Goal: Task Accomplishment & Management: Manage account settings

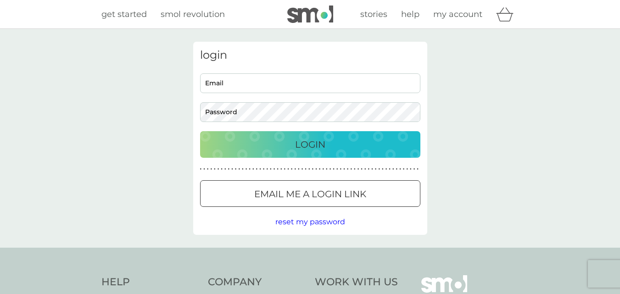
click at [219, 82] on input "Email" at bounding box center [310, 83] width 220 height 20
type input "[PERSON_NAME][EMAIL_ADDRESS][DOMAIN_NAME]"
click at [298, 146] on p "Login" at bounding box center [310, 144] width 30 height 15
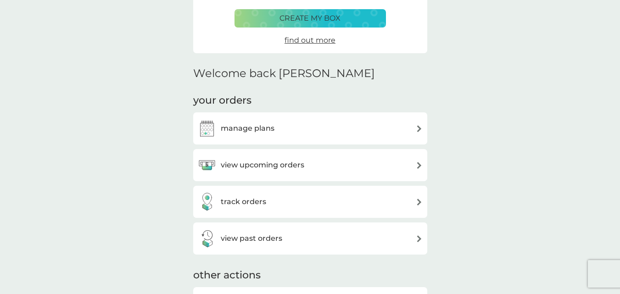
click at [237, 130] on h3 "manage plans" at bounding box center [248, 129] width 54 height 12
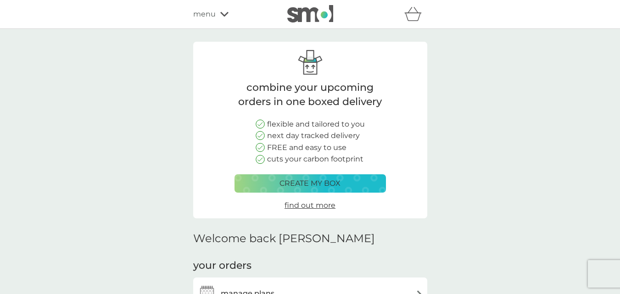
scroll to position [165, 0]
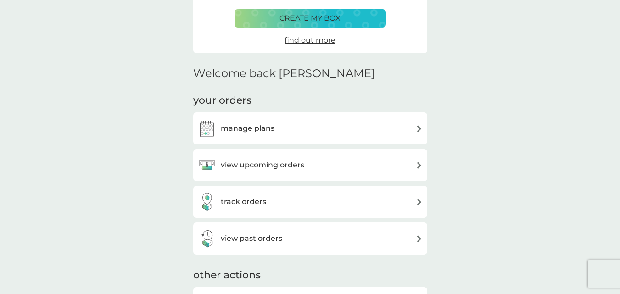
click at [421, 163] on img at bounding box center [419, 165] width 7 height 7
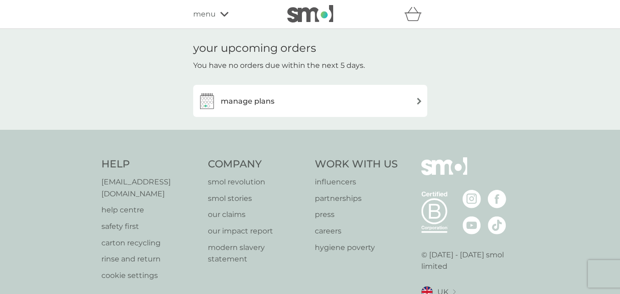
click at [420, 105] on div "manage plans" at bounding box center [310, 101] width 225 height 18
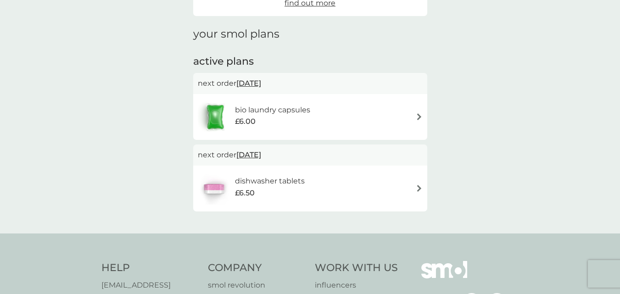
scroll to position [138, 0]
